Goal: Book appointment/travel/reservation

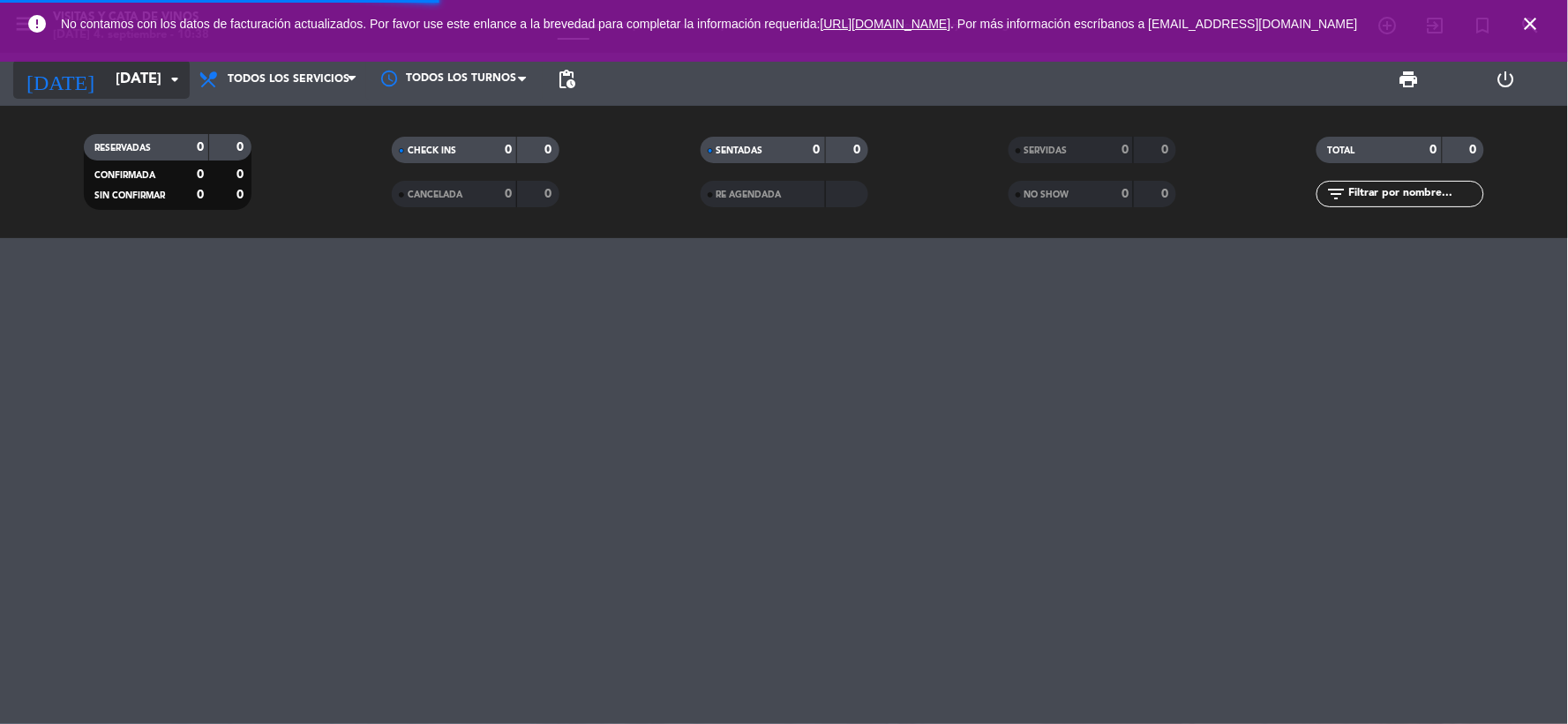
click at [1522, 28] on icon "close" at bounding box center [1530, 23] width 21 height 21
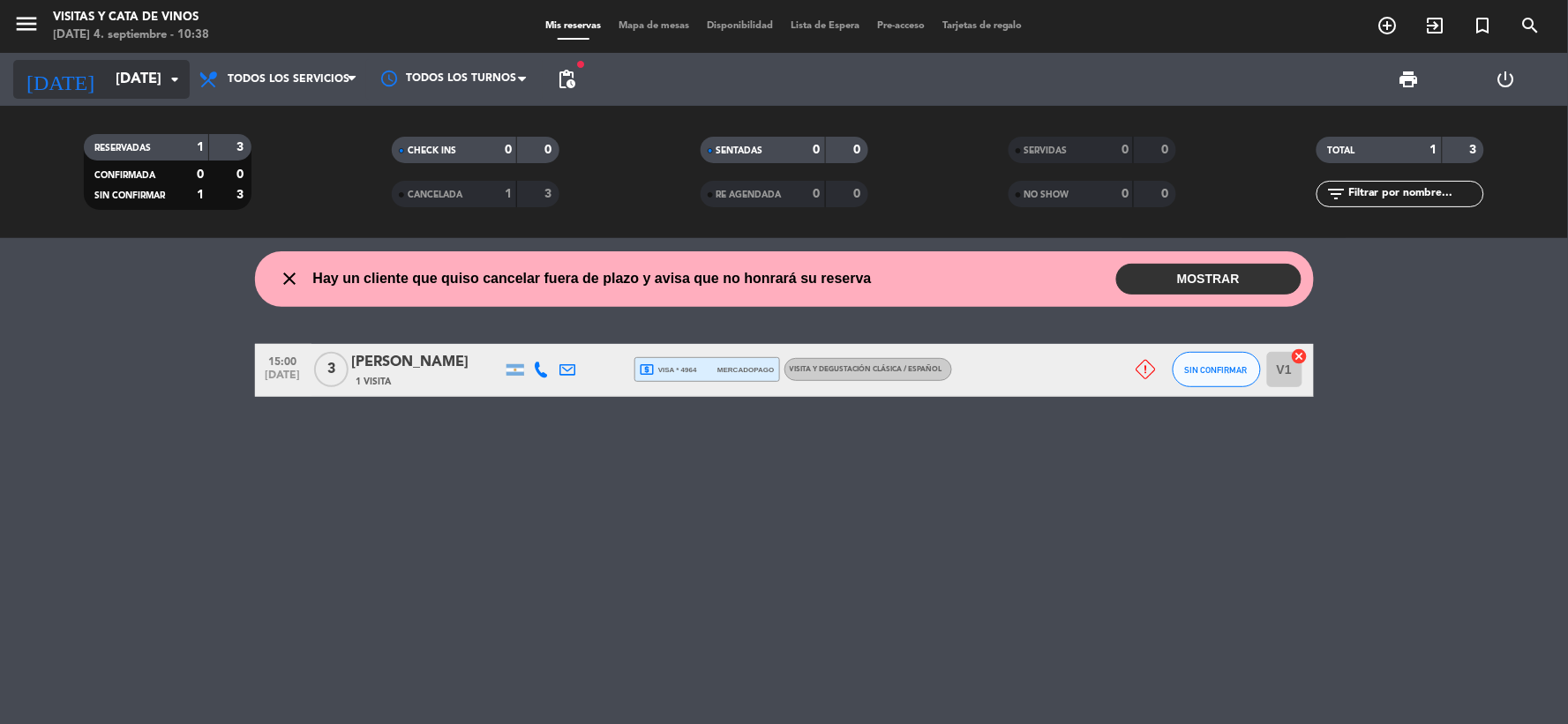
click at [146, 72] on input "[DATE]" at bounding box center [200, 79] width 187 height 34
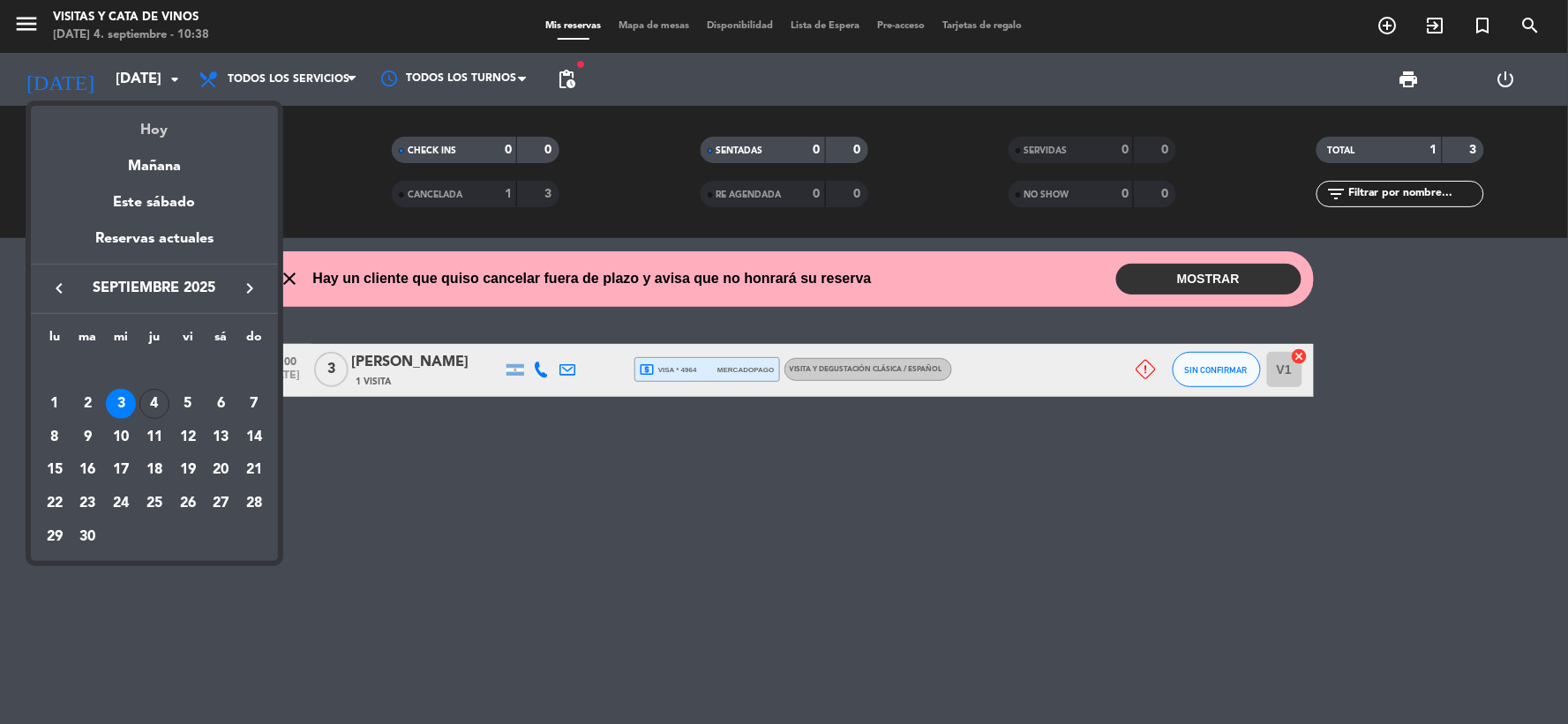
click at [168, 124] on div "Hoy" at bounding box center [154, 124] width 247 height 36
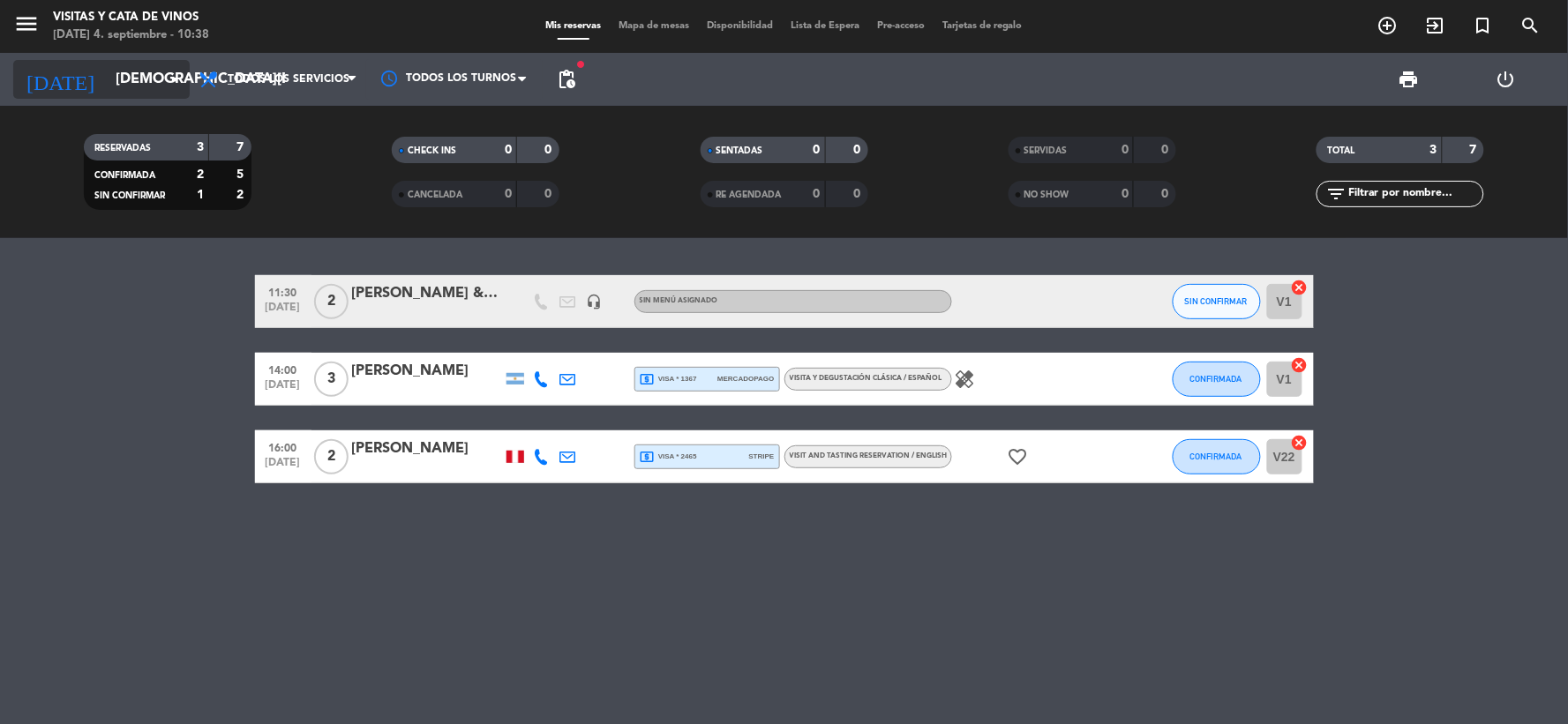
click at [154, 81] on input "[DEMOGRAPHIC_DATA][DATE]" at bounding box center [200, 79] width 187 height 34
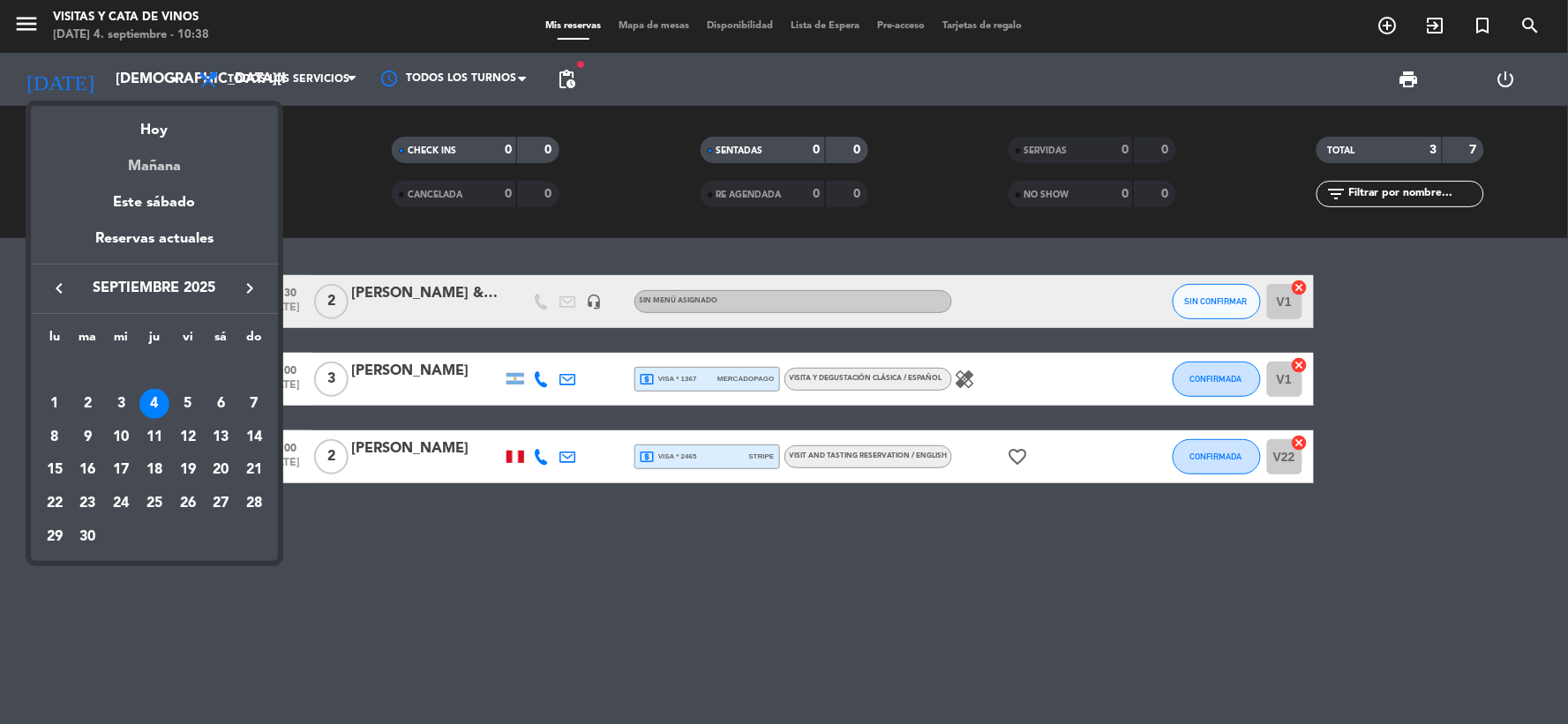
click at [168, 153] on div "Mañana" at bounding box center [154, 159] width 247 height 36
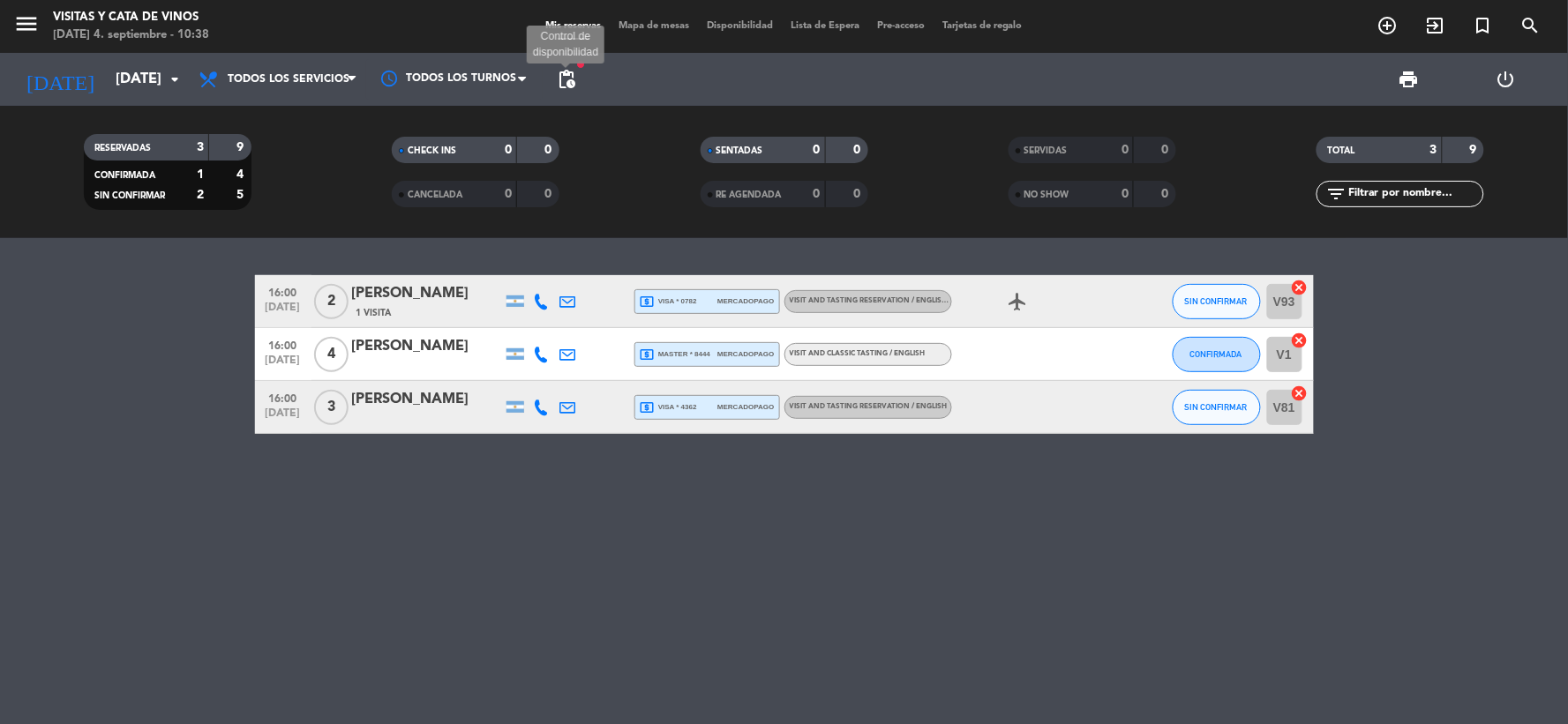
click at [570, 79] on span "pending_actions" at bounding box center [566, 79] width 21 height 21
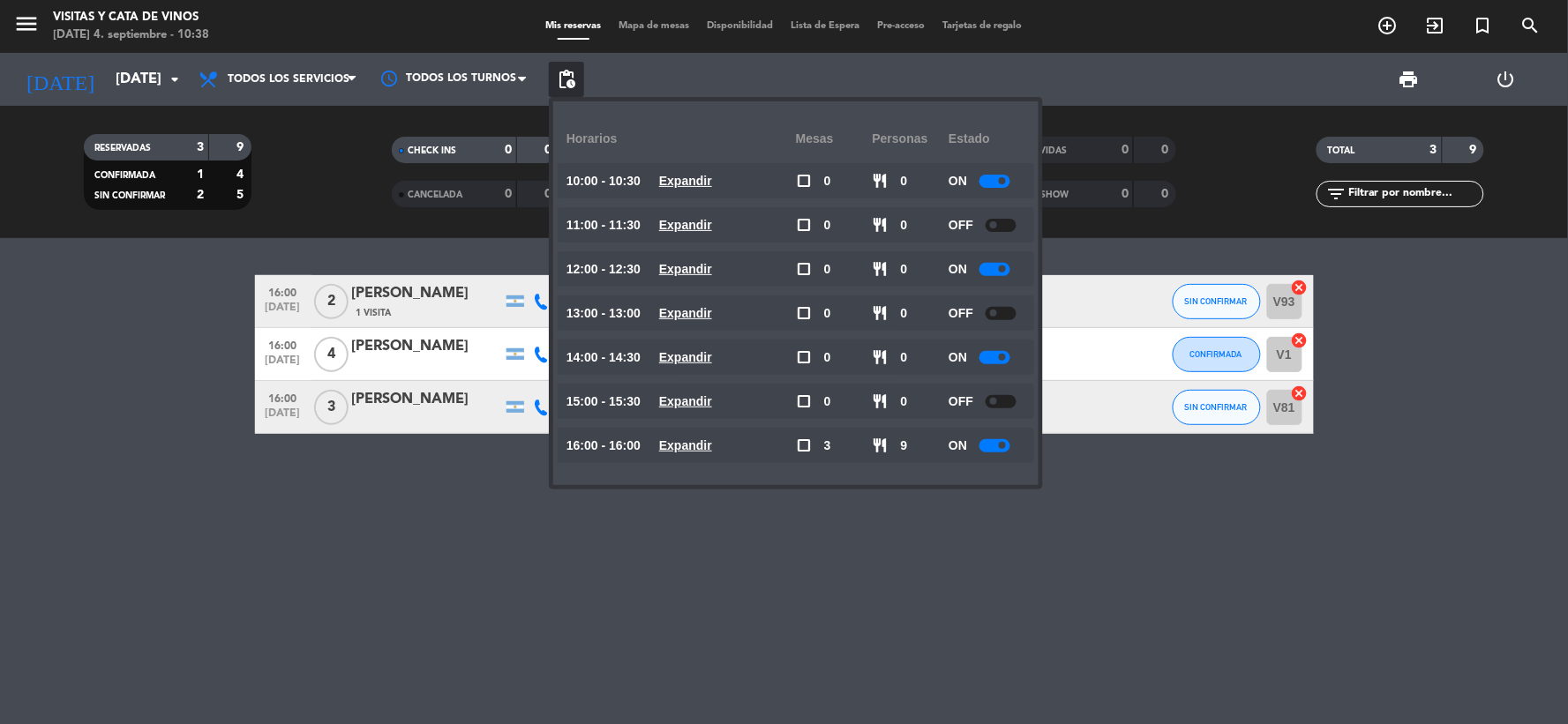
click at [1002, 444] on span at bounding box center [1002, 445] width 7 height 7
click at [129, 92] on input "[DATE]" at bounding box center [200, 79] width 187 height 34
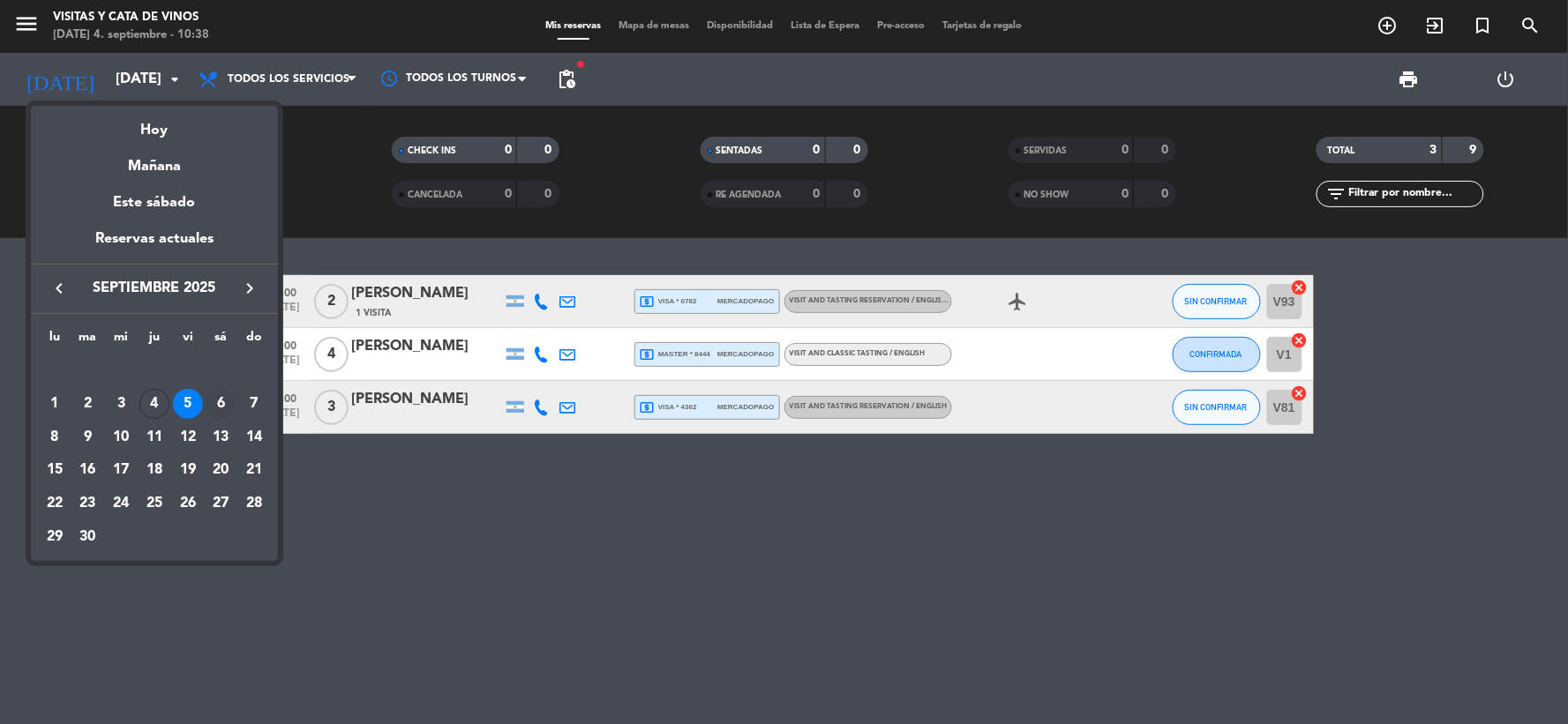
click at [218, 397] on div "6" at bounding box center [221, 404] width 30 height 30
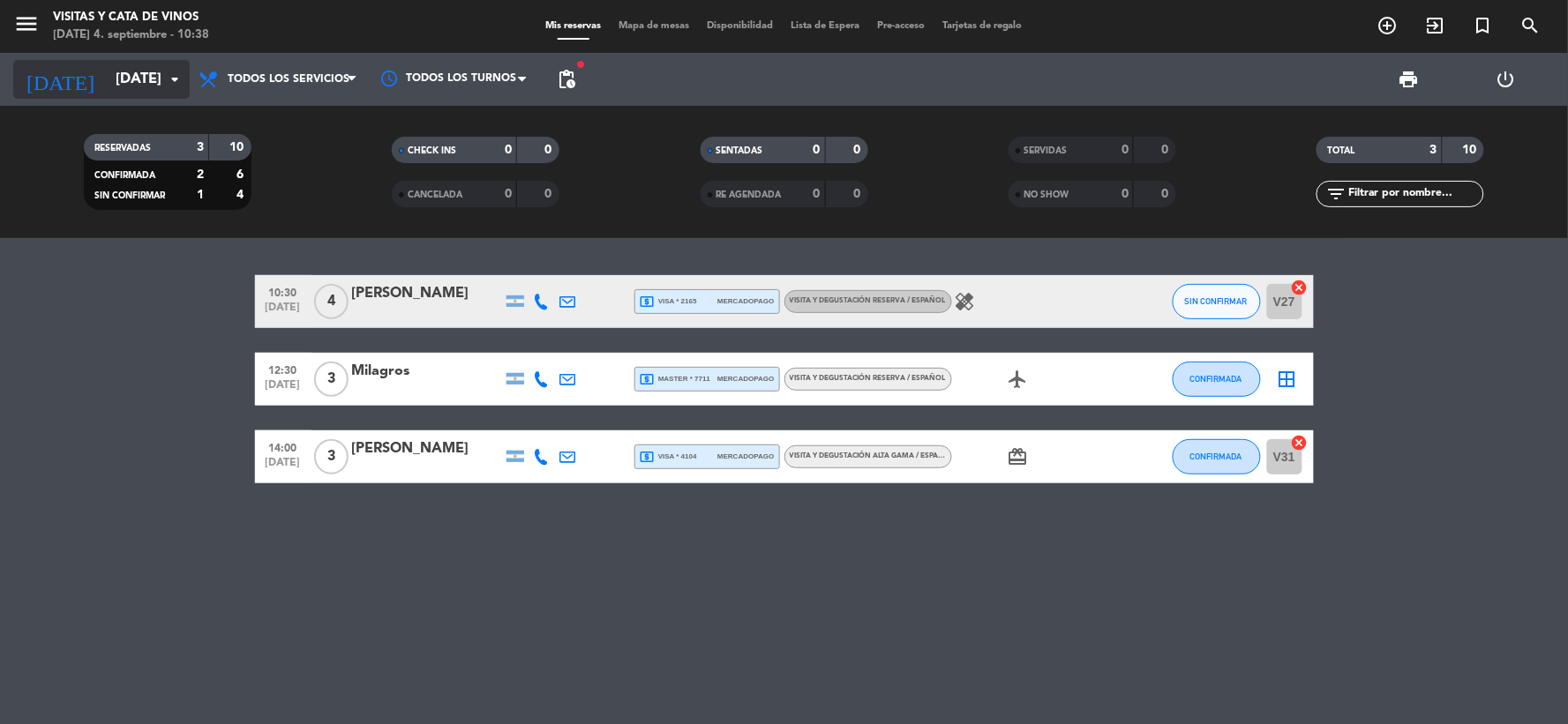
click at [137, 89] on input "[DATE]" at bounding box center [200, 79] width 187 height 34
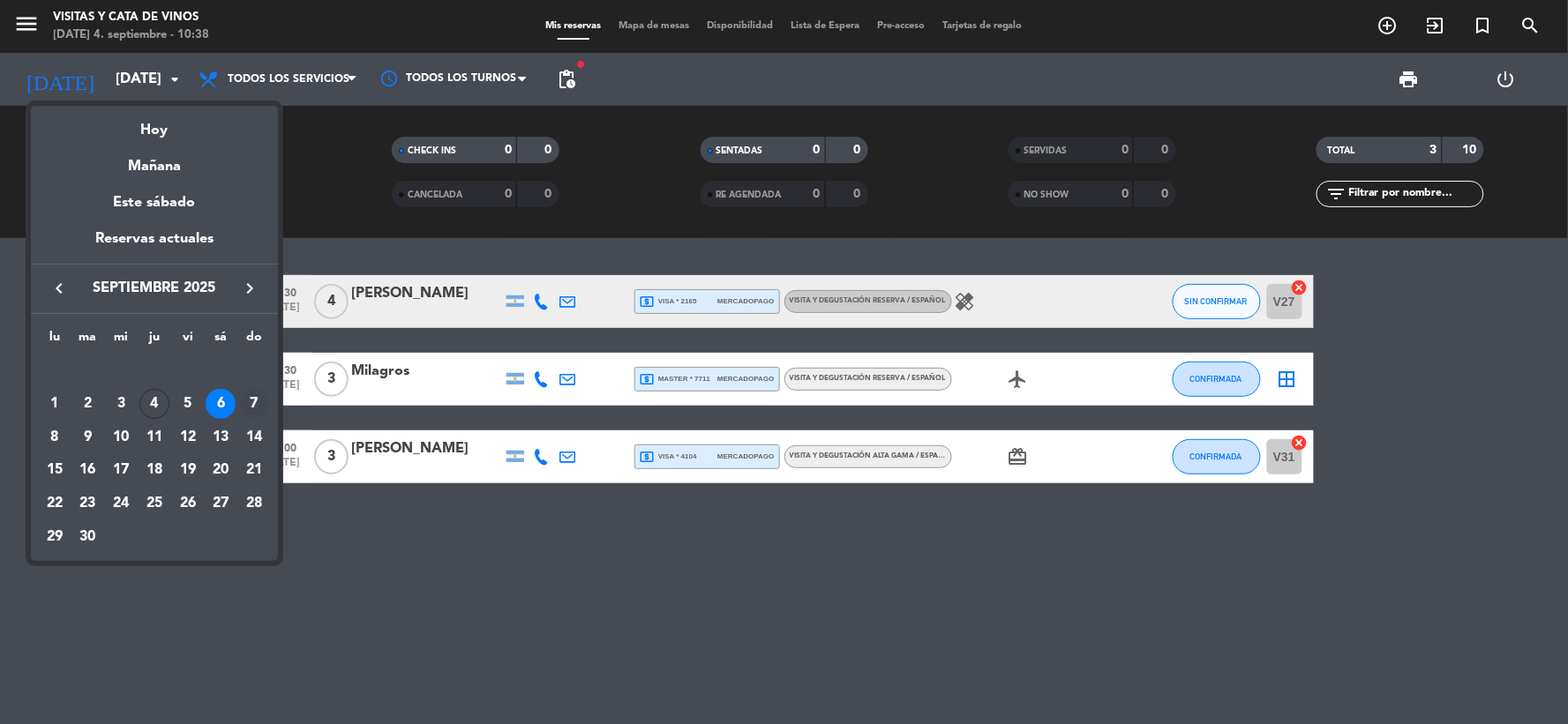
click at [261, 404] on div "7" at bounding box center [254, 404] width 30 height 30
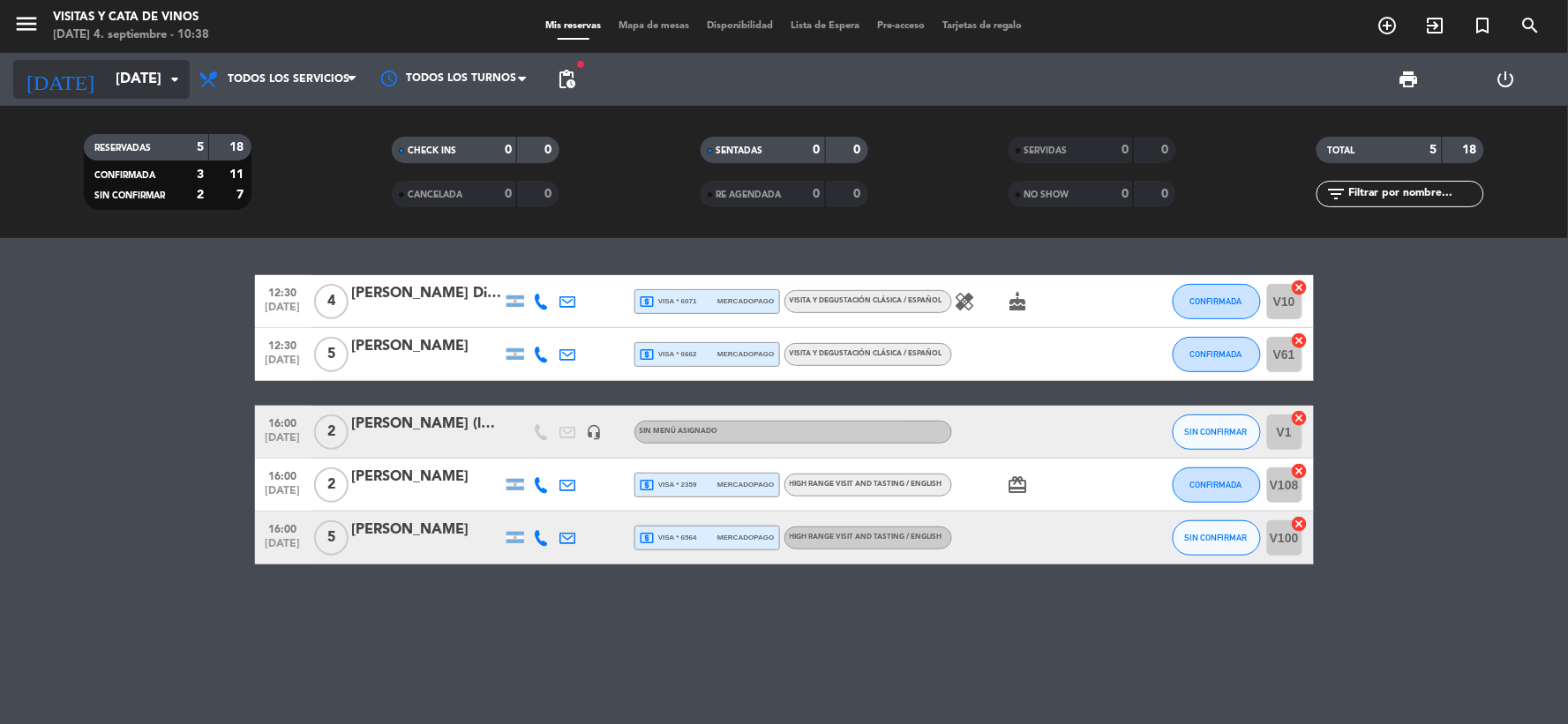
click at [91, 61] on div "[DATE] [DATE] arrow_drop_down" at bounding box center [101, 79] width 176 height 39
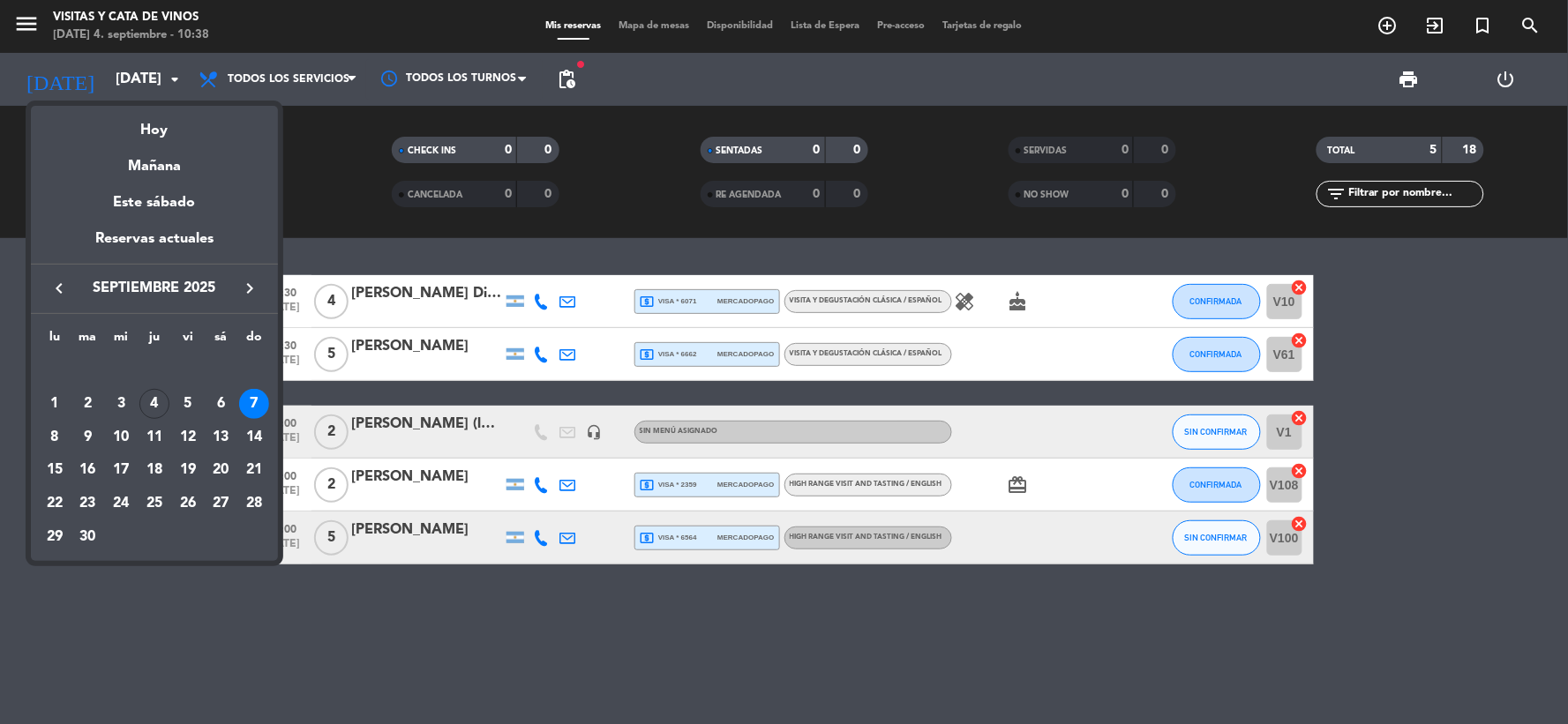
click at [152, 126] on div "Hoy" at bounding box center [154, 124] width 247 height 36
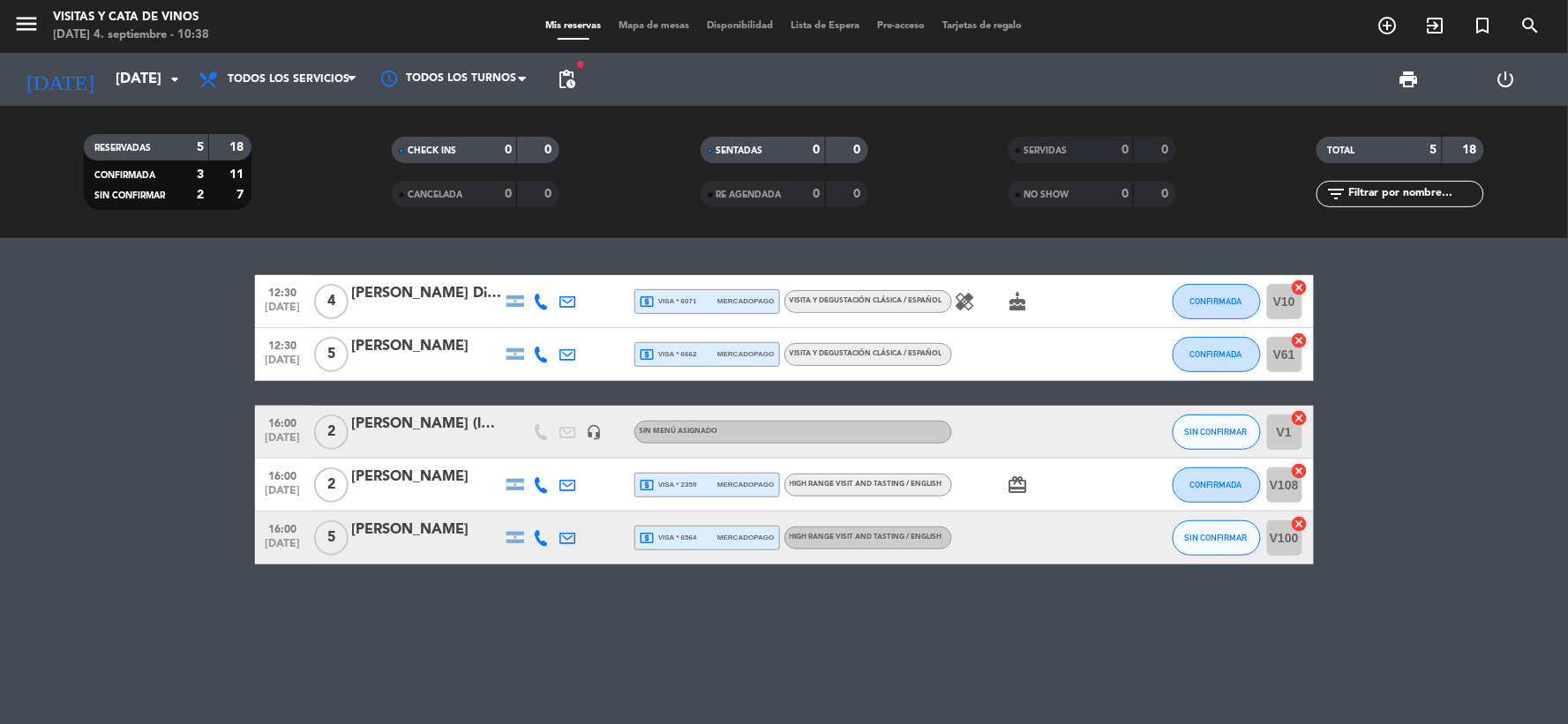
type input "[DEMOGRAPHIC_DATA][DATE]"
